Goal: Task Accomplishment & Management: Complete application form

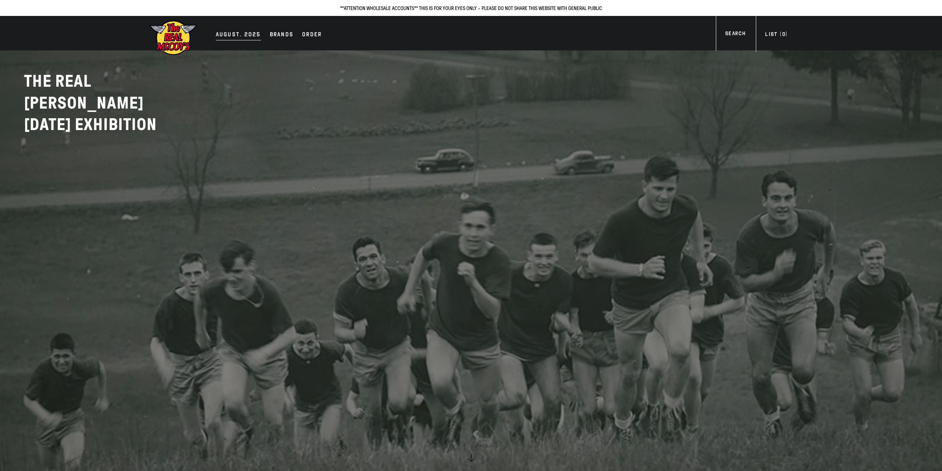
click at [244, 35] on div "AUGUST. 2025" at bounding box center [238, 35] width 45 height 10
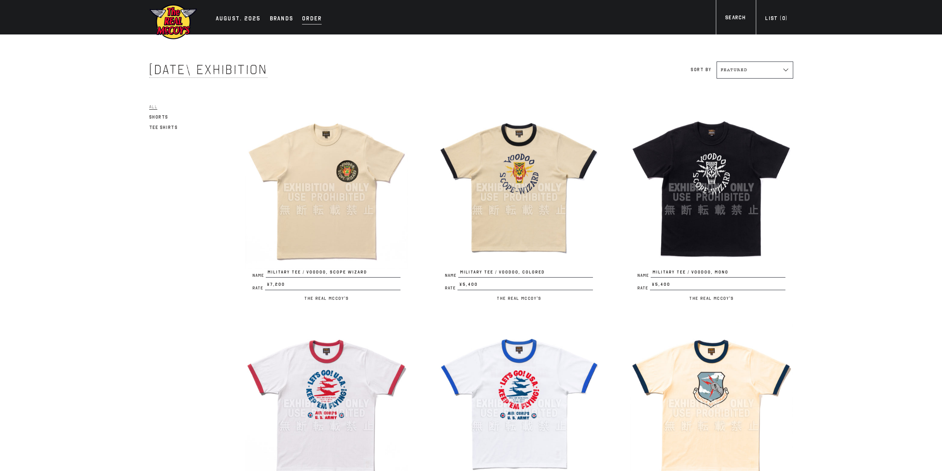
click at [307, 22] on div "Order" at bounding box center [312, 19] width 20 height 10
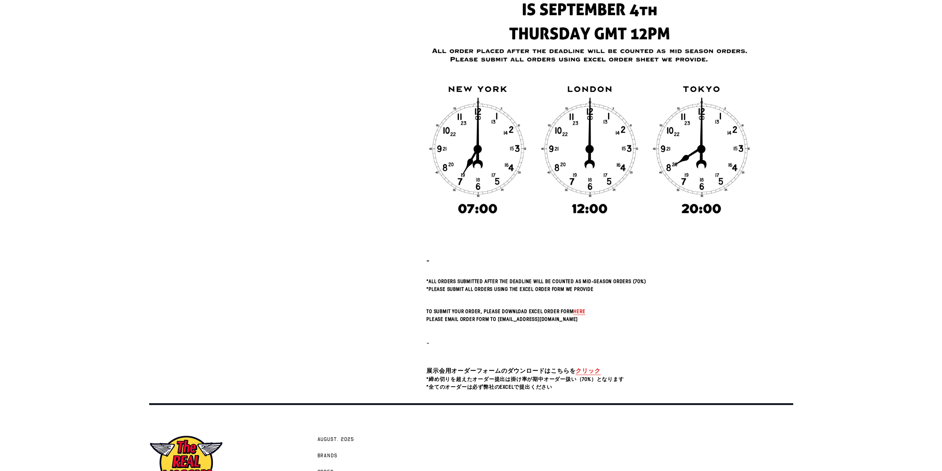
scroll to position [129, 0]
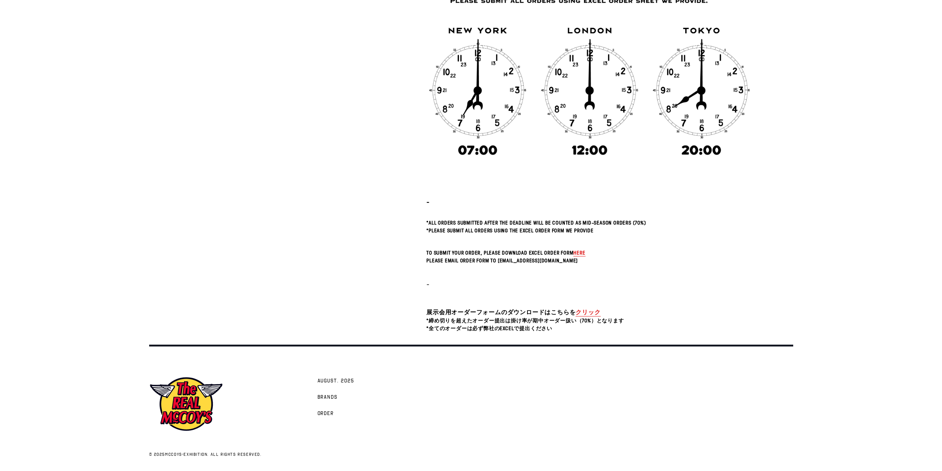
click at [590, 313] on link "クリック" at bounding box center [588, 312] width 25 height 9
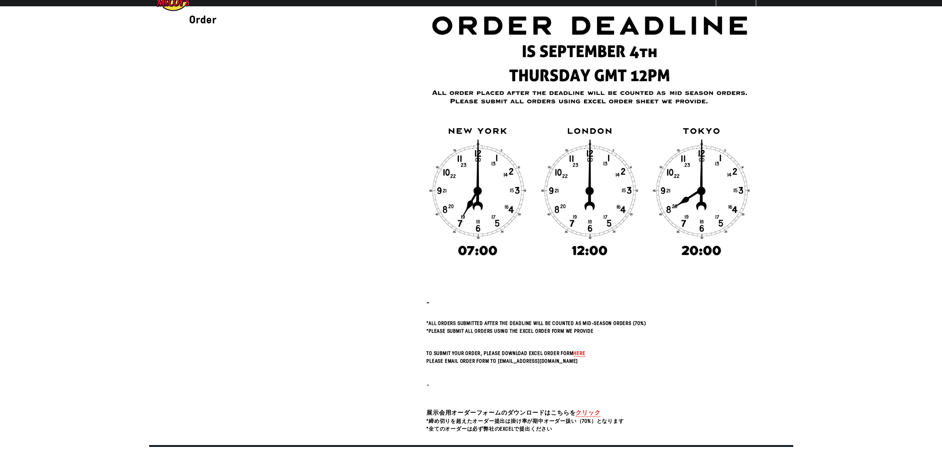
scroll to position [0, 0]
